Goal: Transaction & Acquisition: Book appointment/travel/reservation

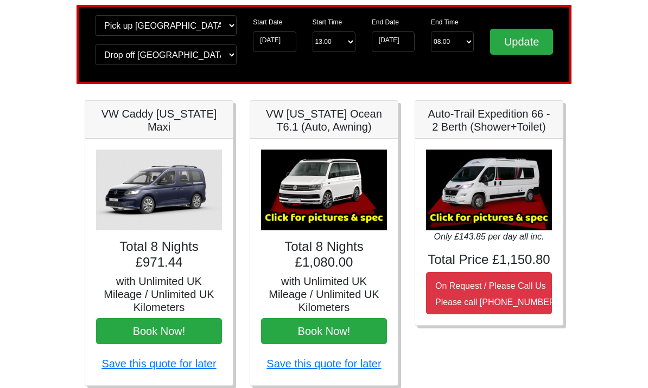
scroll to position [79, 0]
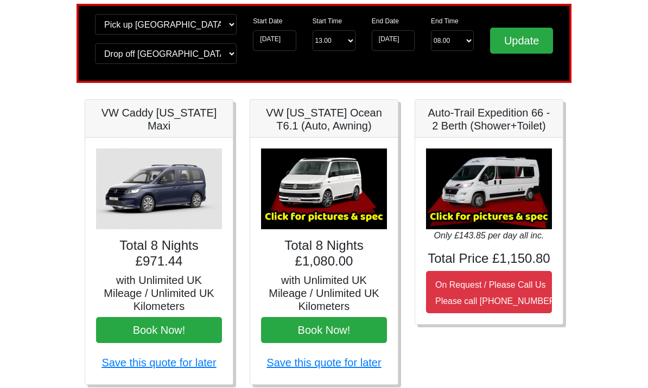
click at [521, 206] on img at bounding box center [489, 189] width 126 height 81
click at [504, 290] on button "On Request / Please Call Us Please call [PHONE_NUMBER]" at bounding box center [489, 293] width 126 height 42
click at [492, 181] on img at bounding box center [489, 189] width 126 height 81
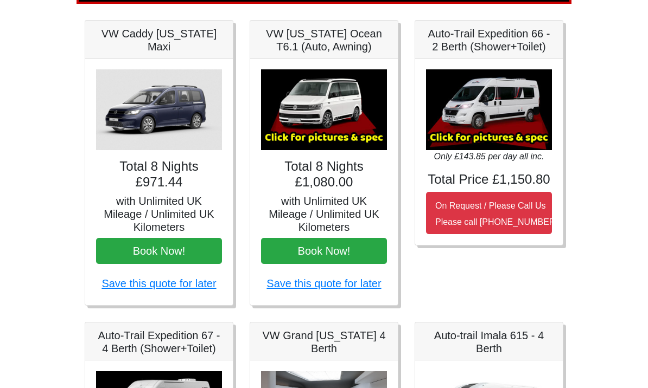
scroll to position [158, 0]
click at [488, 101] on img at bounding box center [489, 109] width 126 height 81
click at [493, 100] on img at bounding box center [489, 109] width 126 height 81
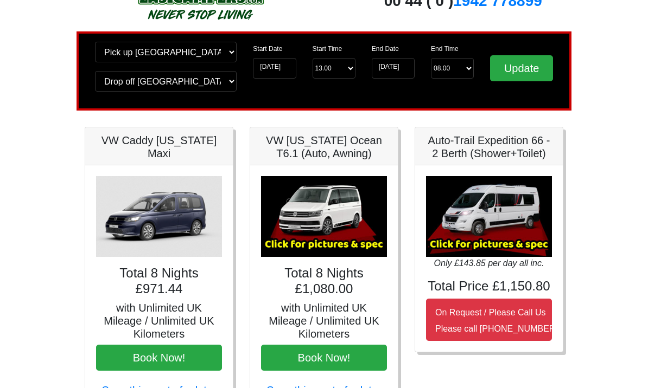
scroll to position [52, 0]
click at [499, 210] on img at bounding box center [489, 216] width 126 height 81
click at [489, 216] on img at bounding box center [489, 216] width 126 height 81
click at [470, 68] on select "End Time 08.00 -------- 08.00 am 09.00 am 10.00 am 11.00 am ([DATE] Only)" at bounding box center [452, 68] width 43 height 21
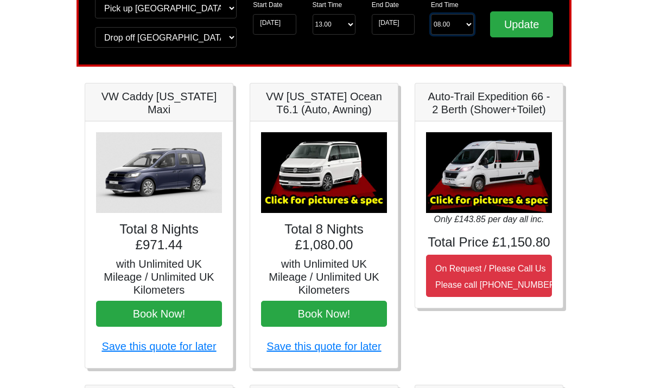
scroll to position [95, 0]
click at [332, 170] on img at bounding box center [324, 172] width 126 height 81
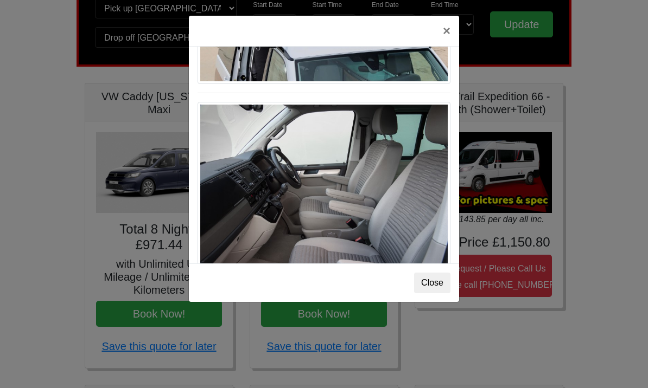
click at [450, 30] on button "×" at bounding box center [446, 31] width 25 height 30
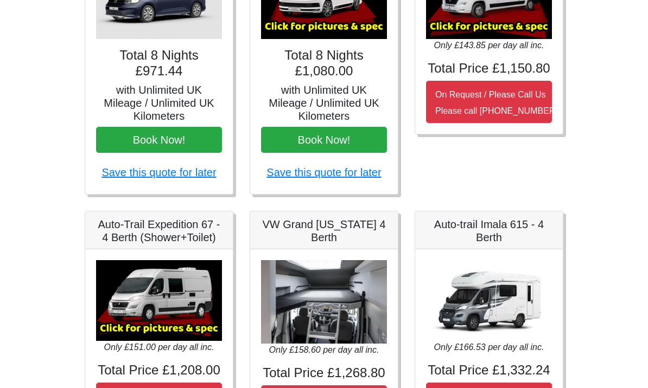
scroll to position [268, 0]
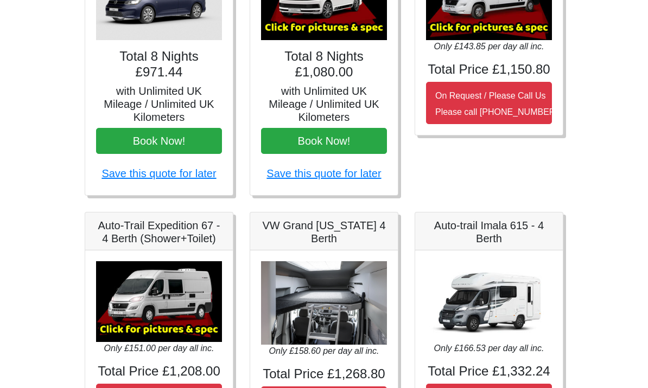
click at [337, 292] on img at bounding box center [324, 303] width 126 height 84
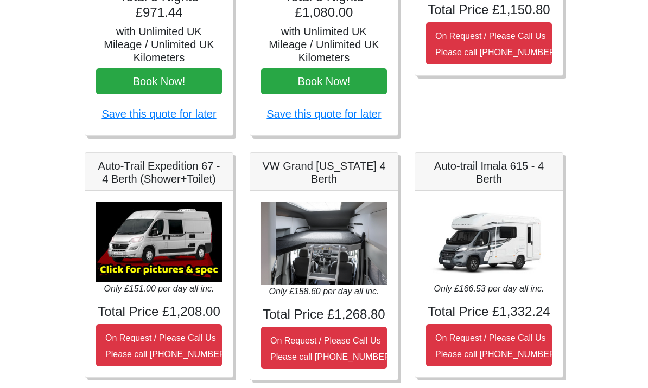
scroll to position [328, 0]
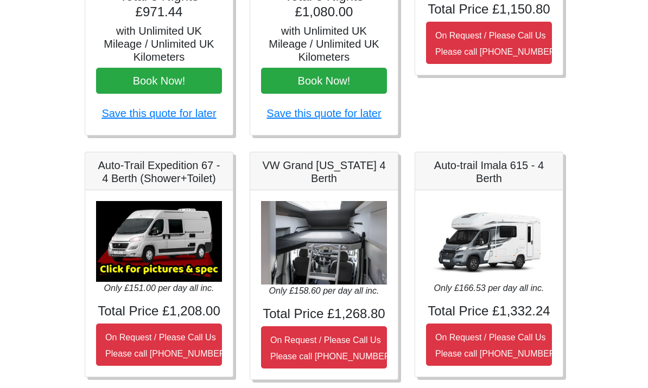
click at [342, 260] on img at bounding box center [324, 244] width 126 height 84
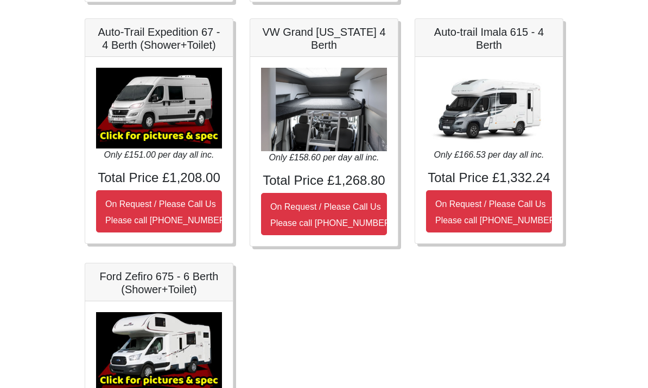
scroll to position [453, 0]
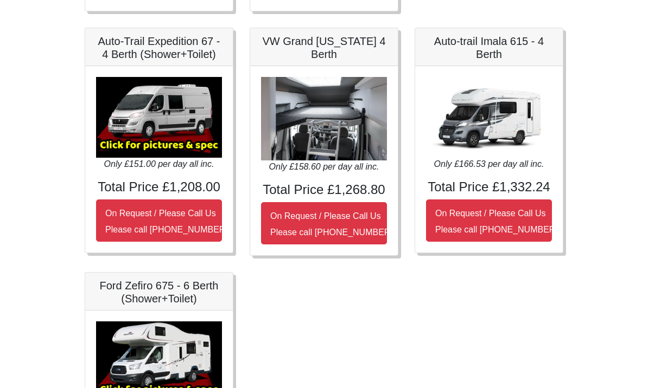
click at [171, 119] on img at bounding box center [159, 117] width 126 height 81
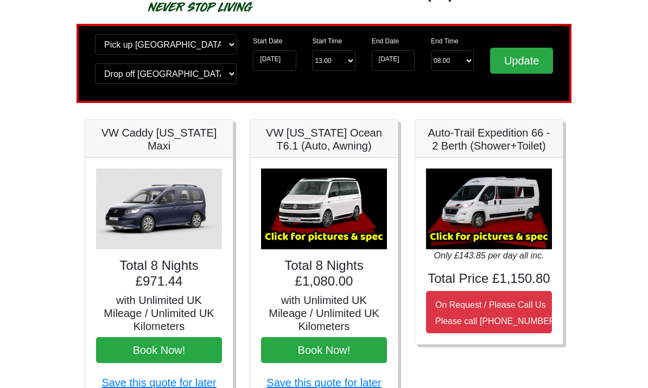
scroll to position [0, 0]
